Goal: Information Seeking & Learning: Check status

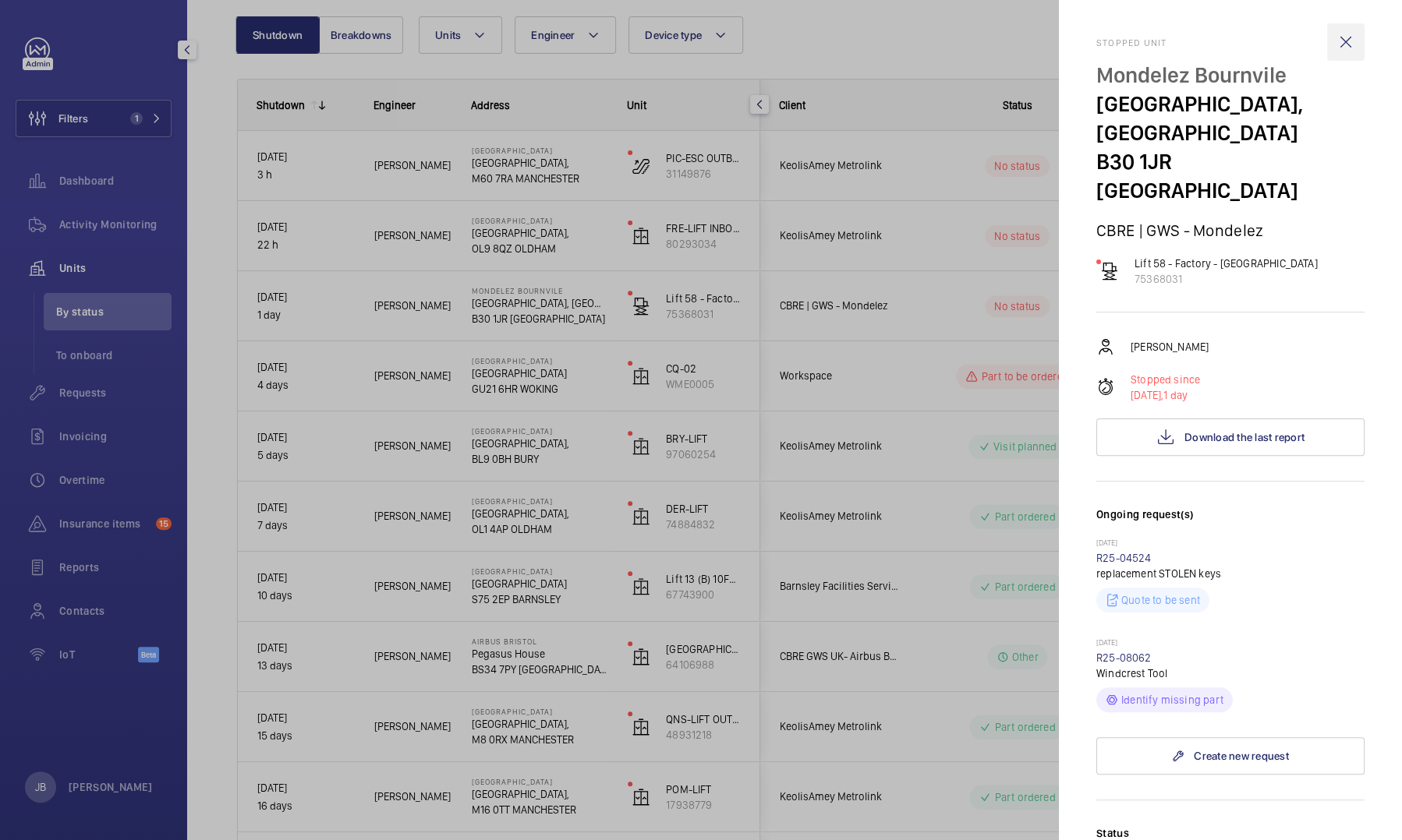
click at [1335, 47] on wm-front-icon-button at bounding box center [1345, 41] width 37 height 37
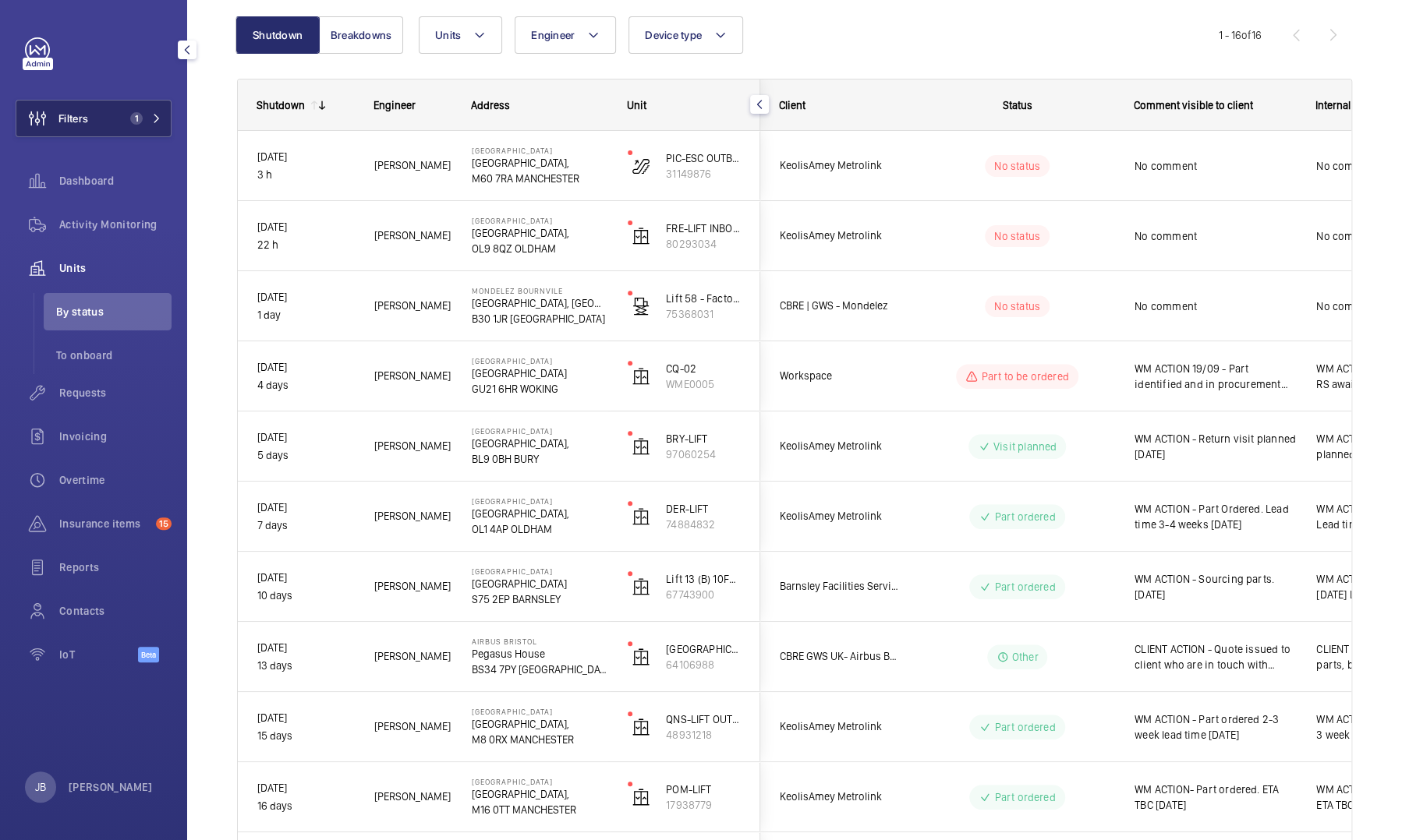
click at [97, 120] on button "Filters 1" at bounding box center [93, 118] width 156 height 37
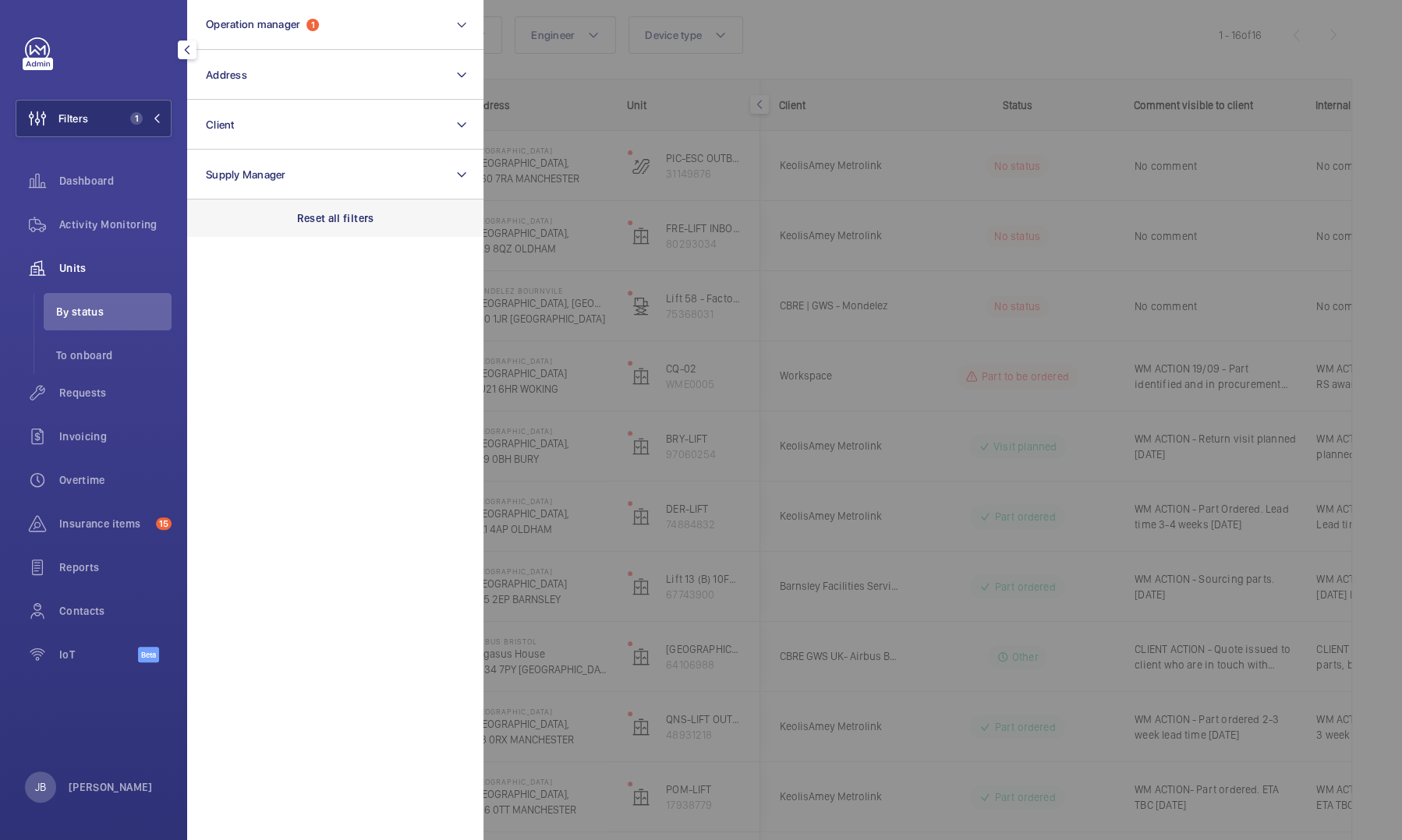
click at [306, 228] on div "Reset all filters" at bounding box center [335, 217] width 296 height 37
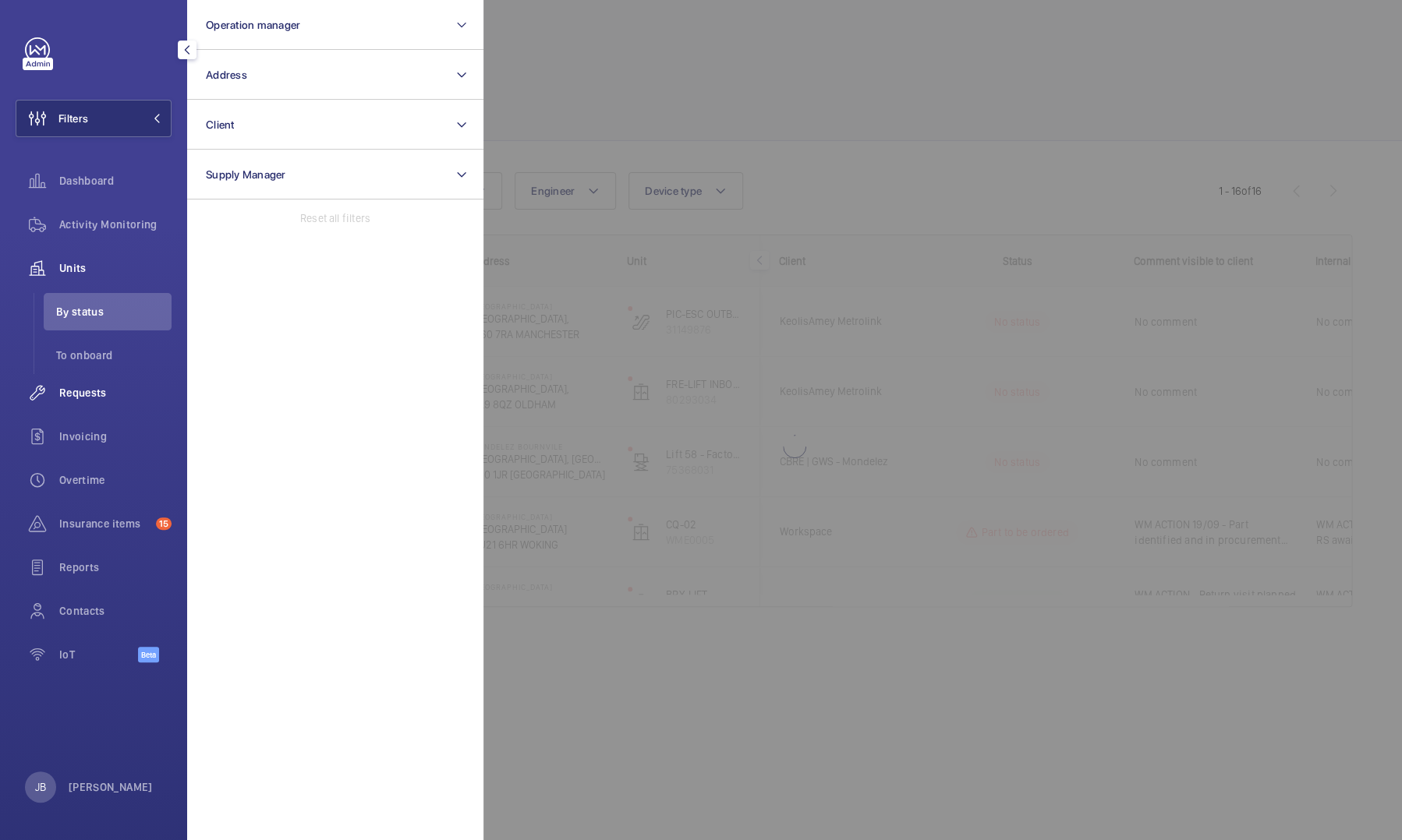
click at [76, 400] on span "Requests" at bounding box center [116, 393] width 112 height 16
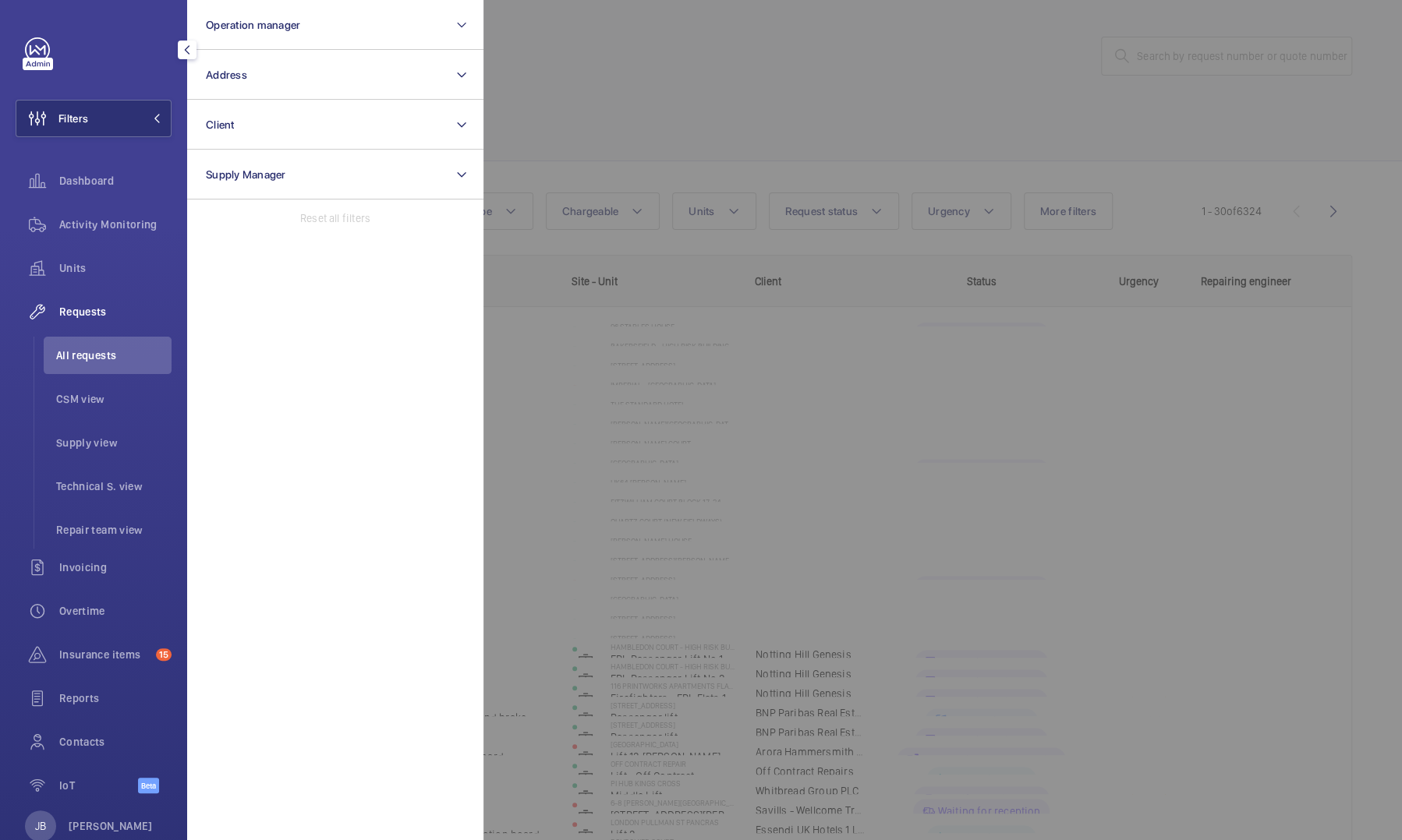
click at [1173, 52] on div at bounding box center [1184, 420] width 1402 height 840
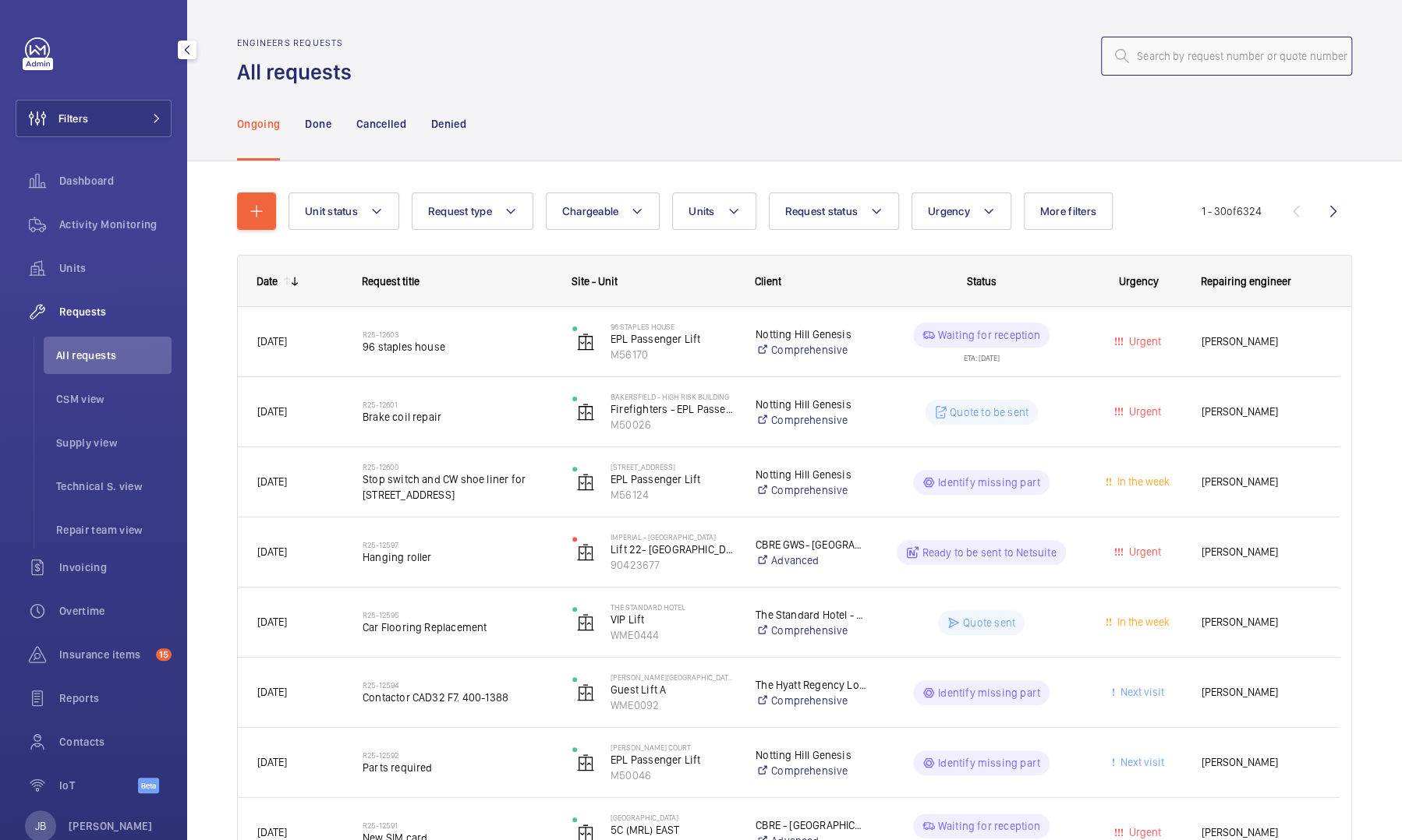
click at [1173, 52] on input "text" at bounding box center [1226, 55] width 251 height 39
paste input "R25-12391"
type input "R25-12391"
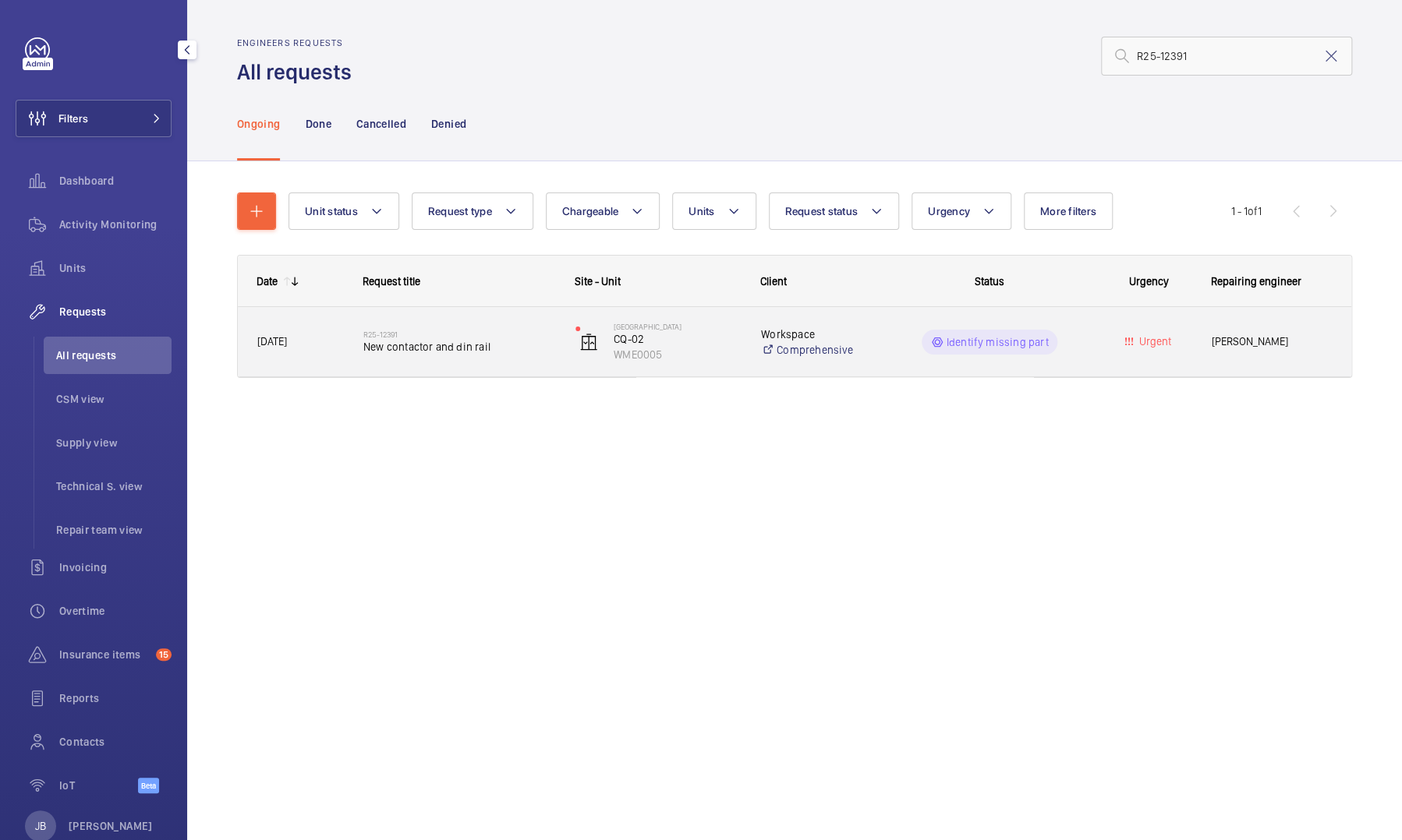
click at [852, 331] on p "Workspace" at bounding box center [817, 335] width 112 height 16
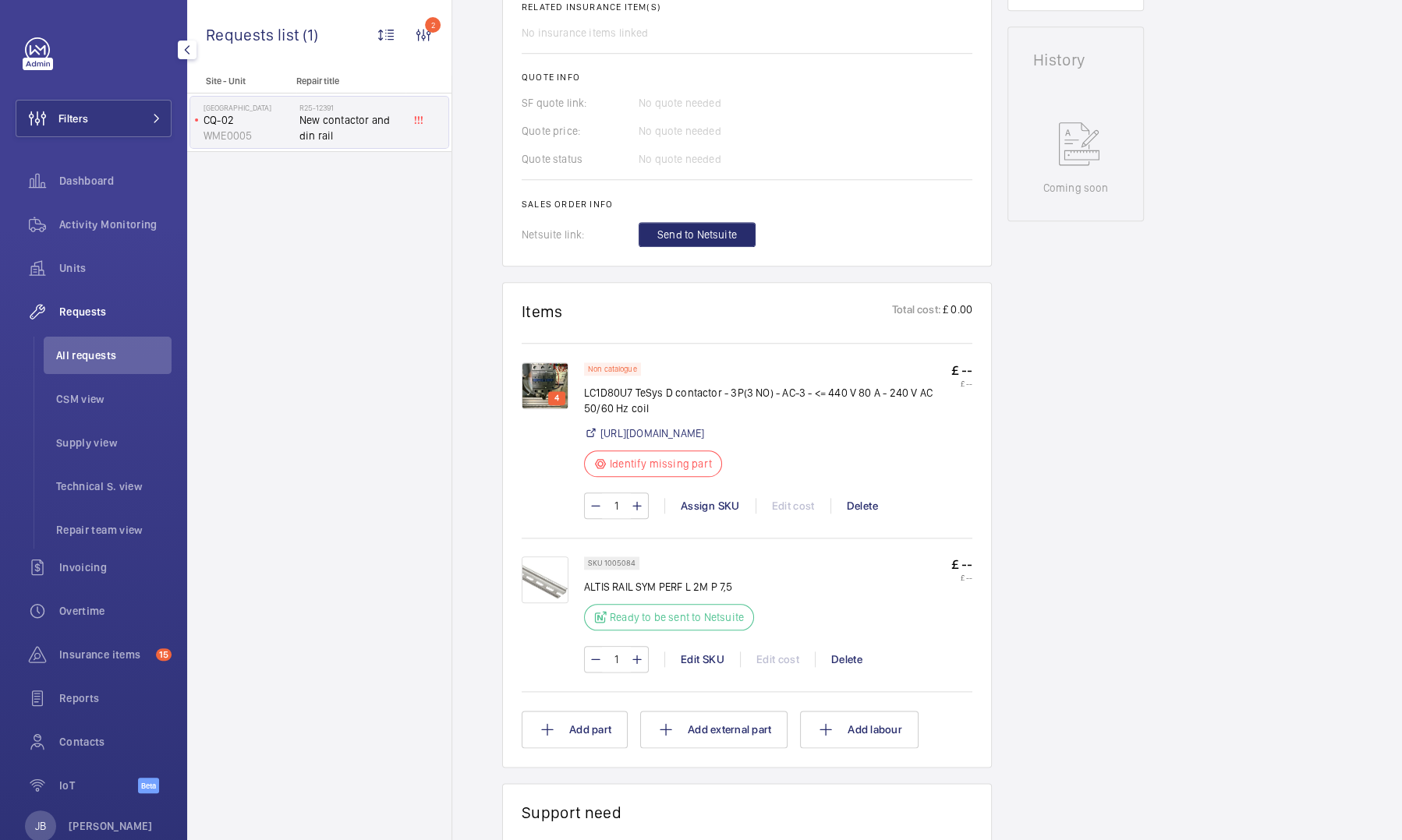
scroll to position [708, 0]
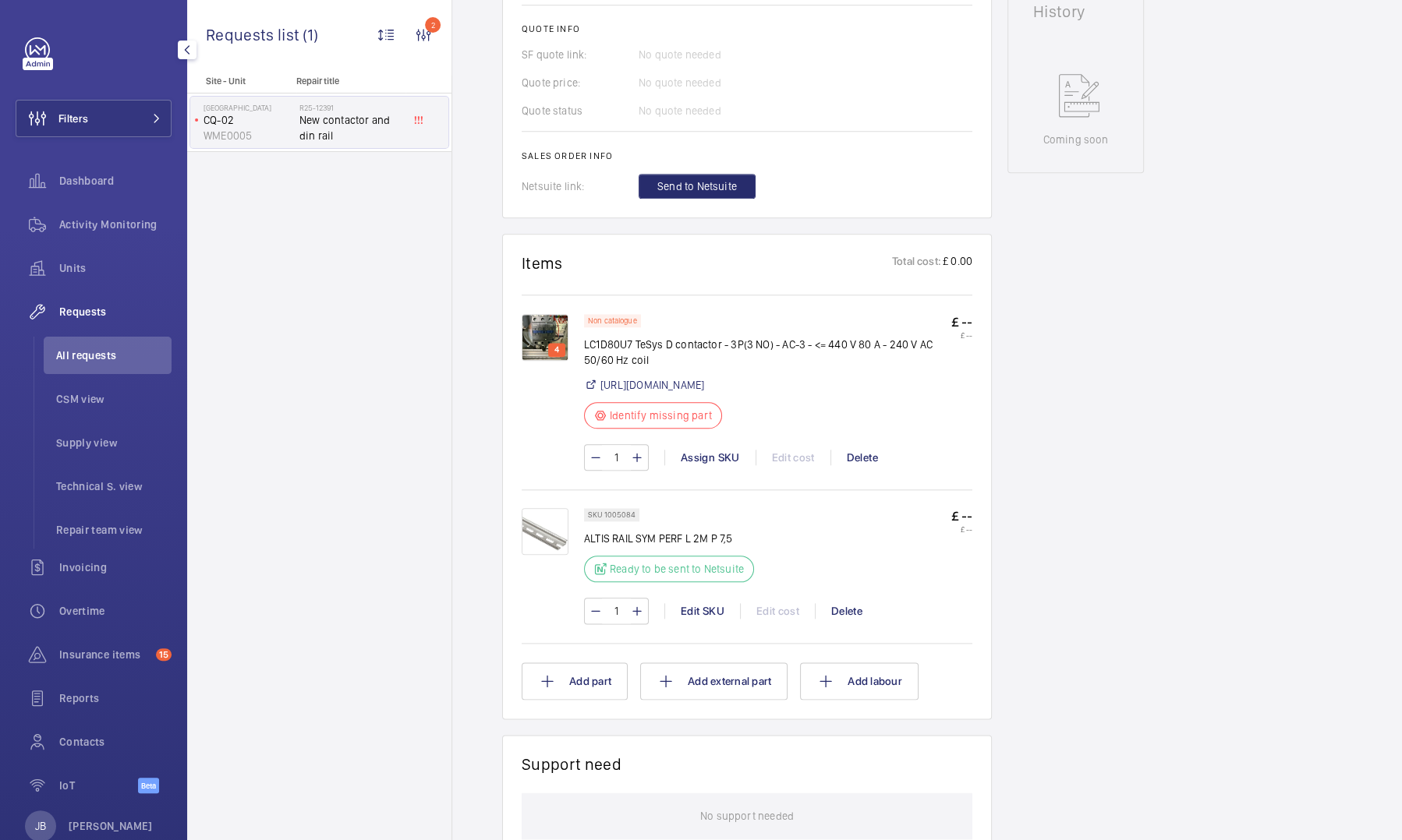
click at [542, 361] on img at bounding box center [545, 337] width 47 height 47
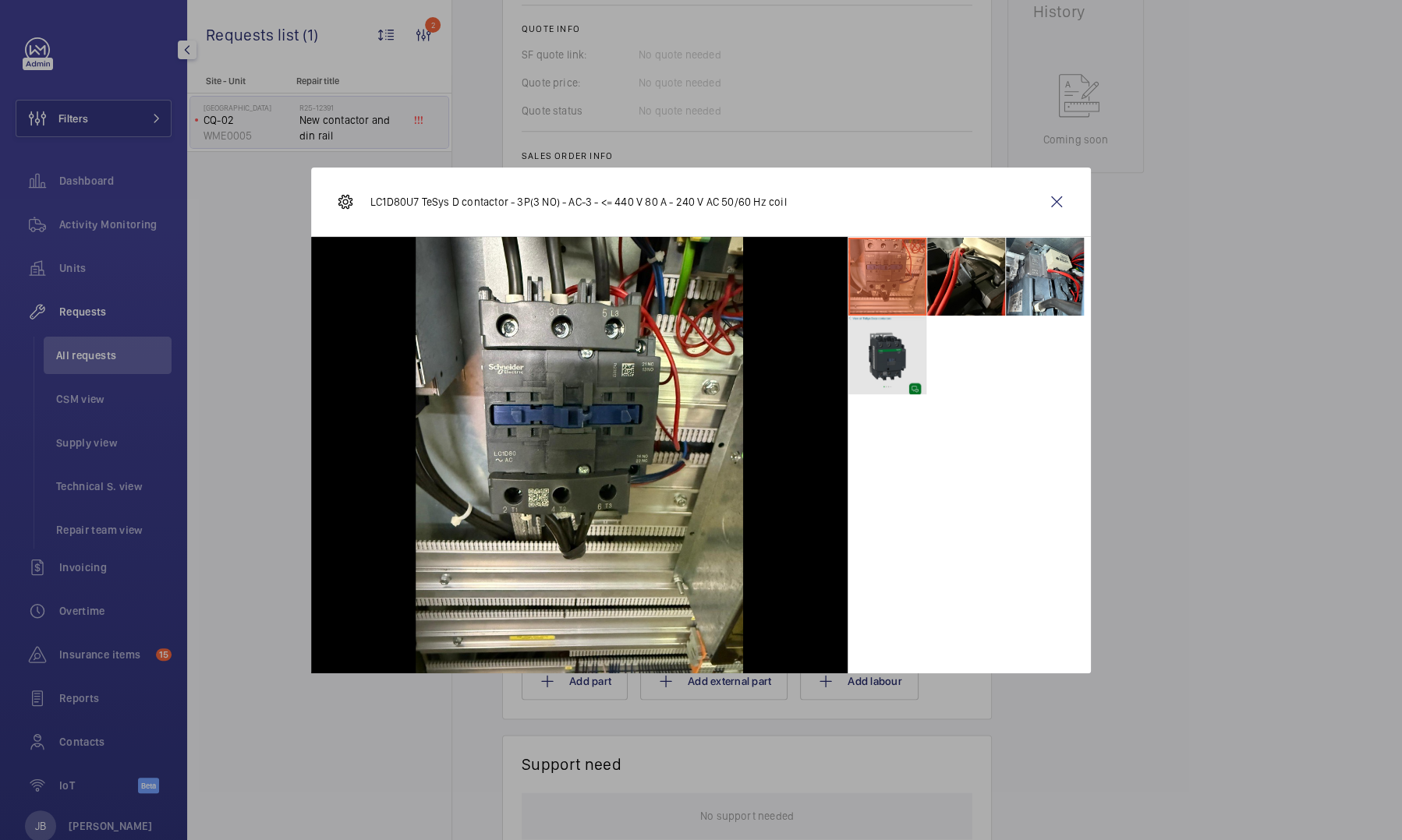
click at [889, 361] on li at bounding box center [887, 355] width 78 height 78
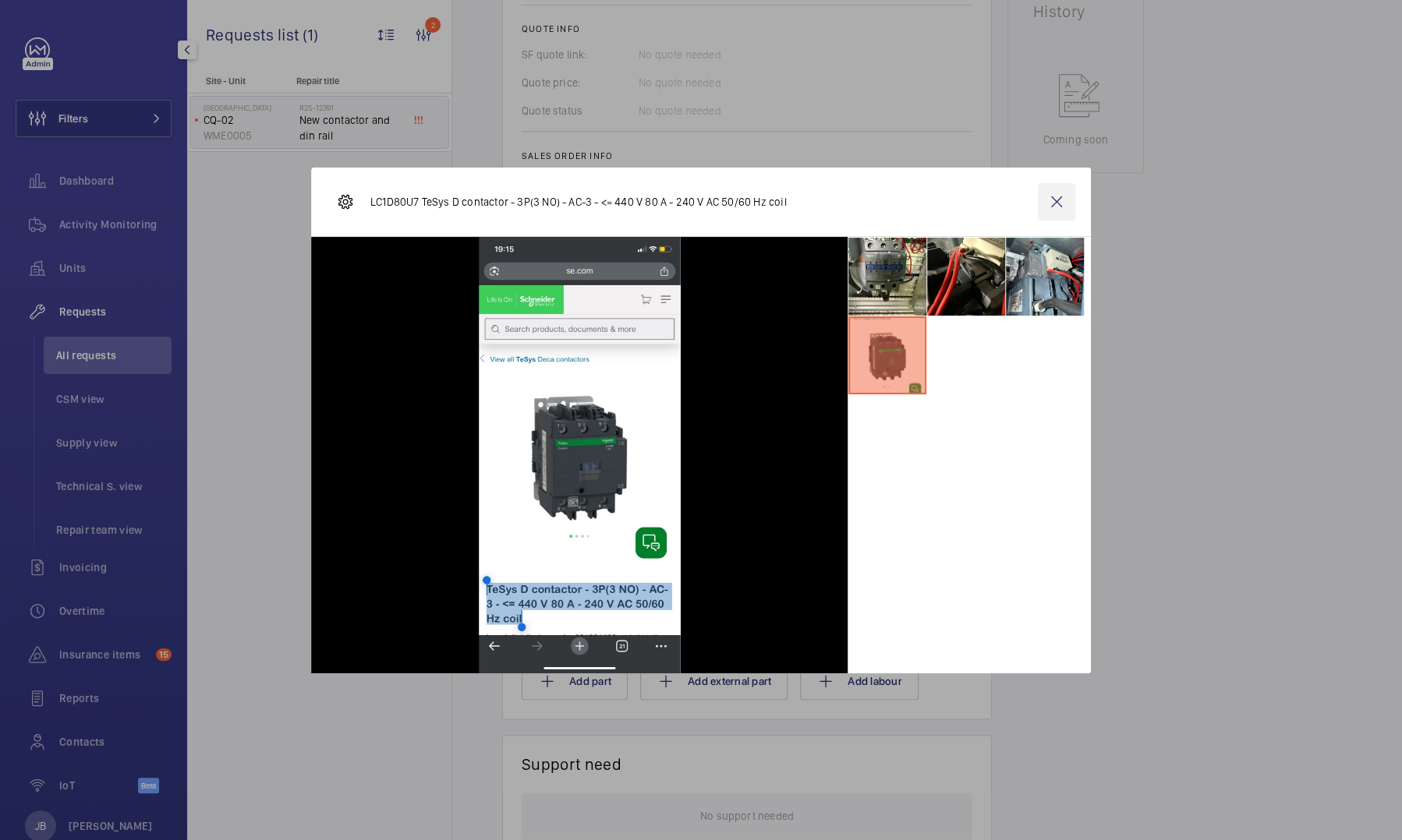
click at [1065, 204] on wm-front-icon-button at bounding box center [1056, 201] width 37 height 37
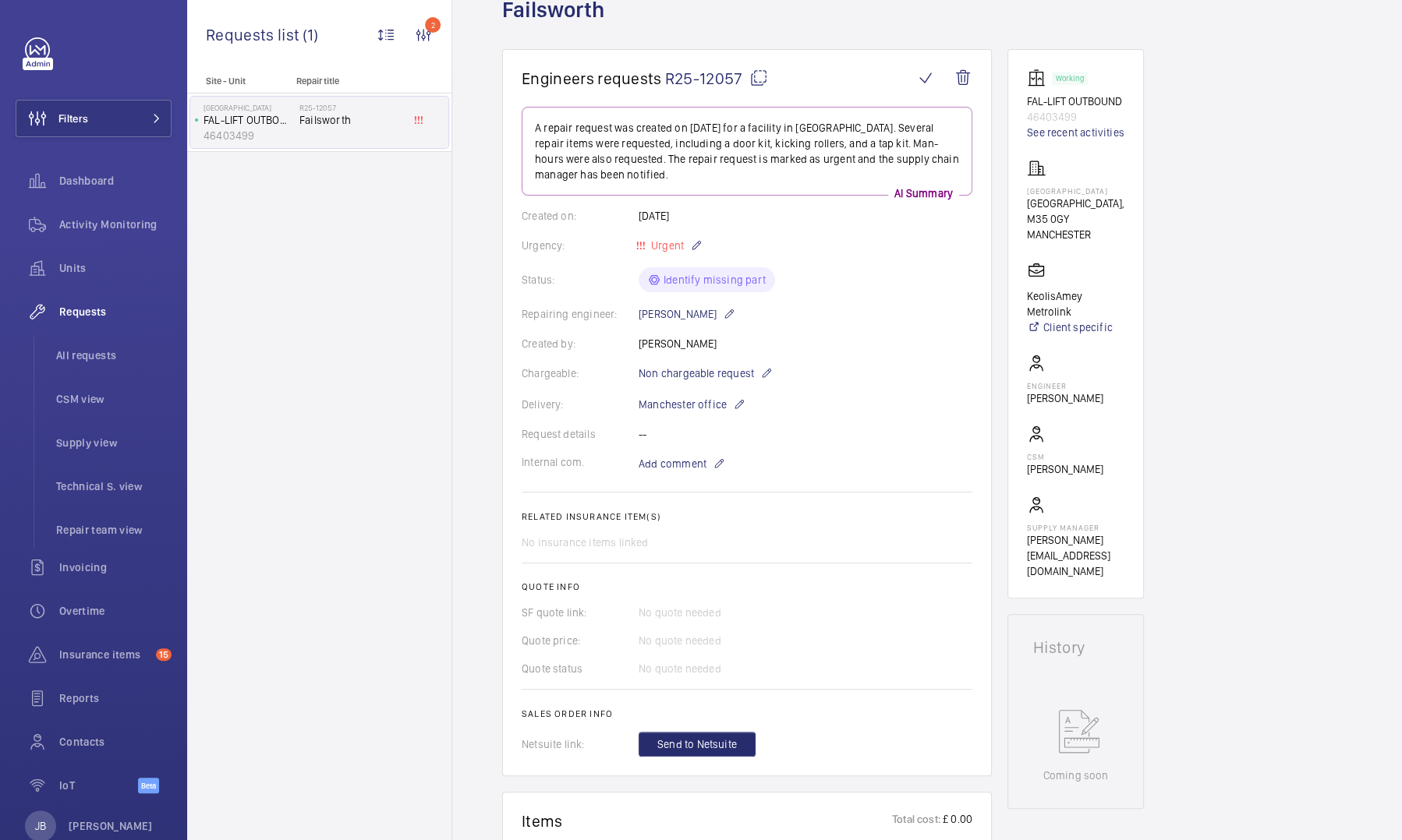
scroll to position [36, 0]
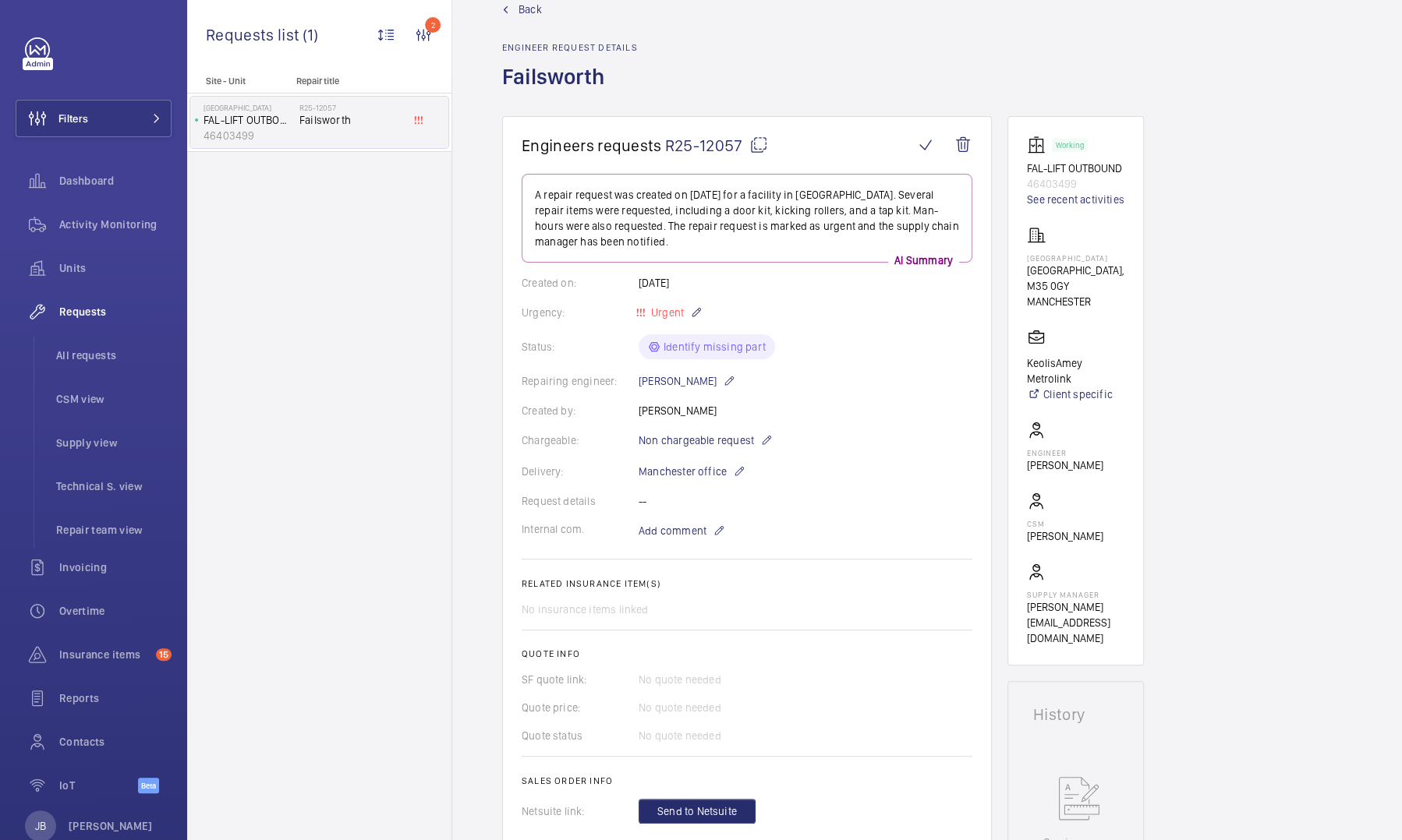
drag, startPoint x: 664, startPoint y: 142, endPoint x: 742, endPoint y: 150, distance: 78.4
click at [742, 150] on span "R25-12057" at bounding box center [716, 145] width 103 height 20
copy span "R25-12057"
